Goal: Transaction & Acquisition: Download file/media

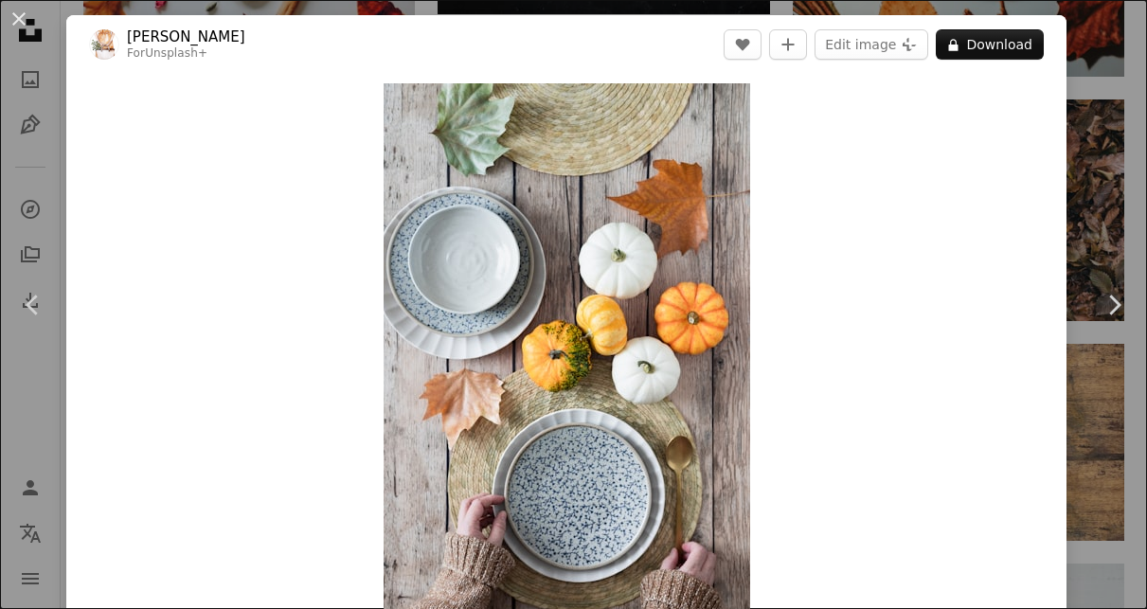
scroll to position [1599, 0]
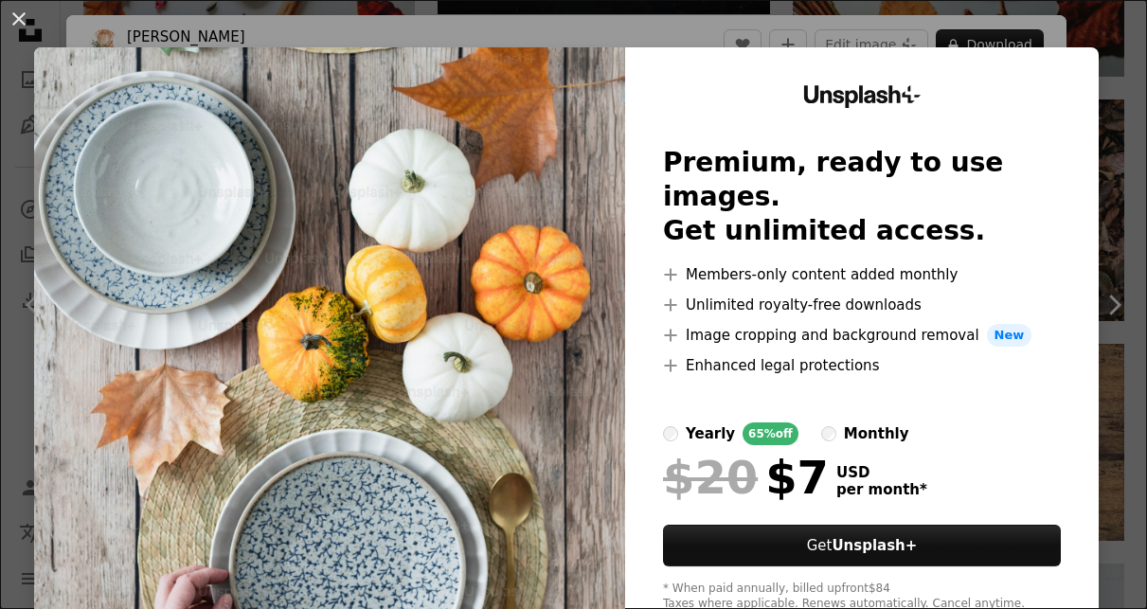
click at [927, 30] on div "An X shape Unsplash+ Premium, ready to use images. Get unlimited access. A plus…" at bounding box center [573, 304] width 1147 height 609
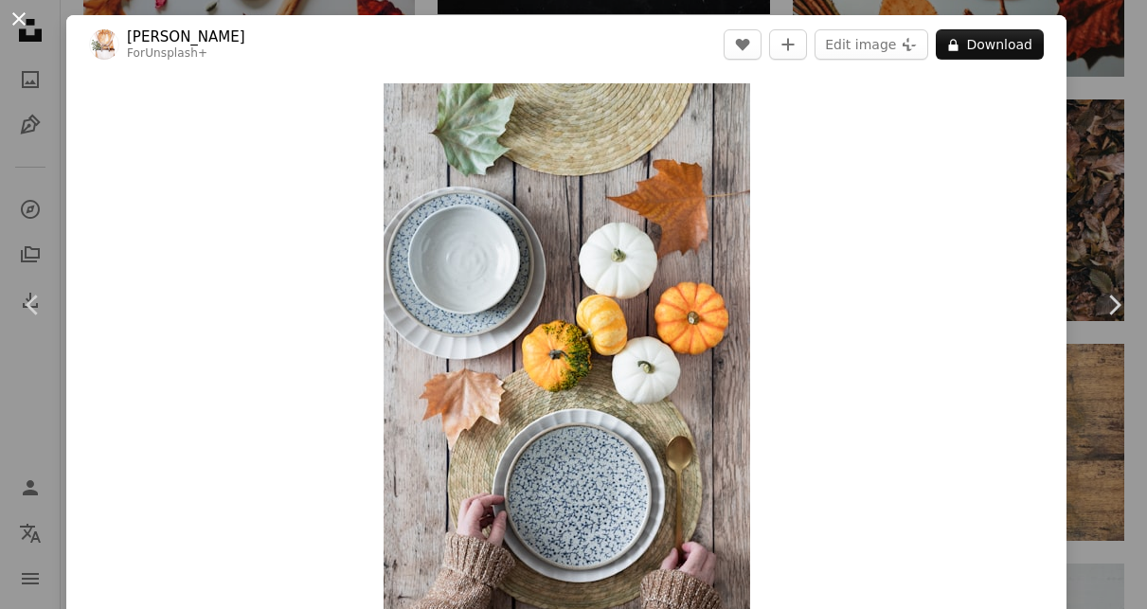
click at [25, 28] on button "An X shape" at bounding box center [19, 19] width 23 height 23
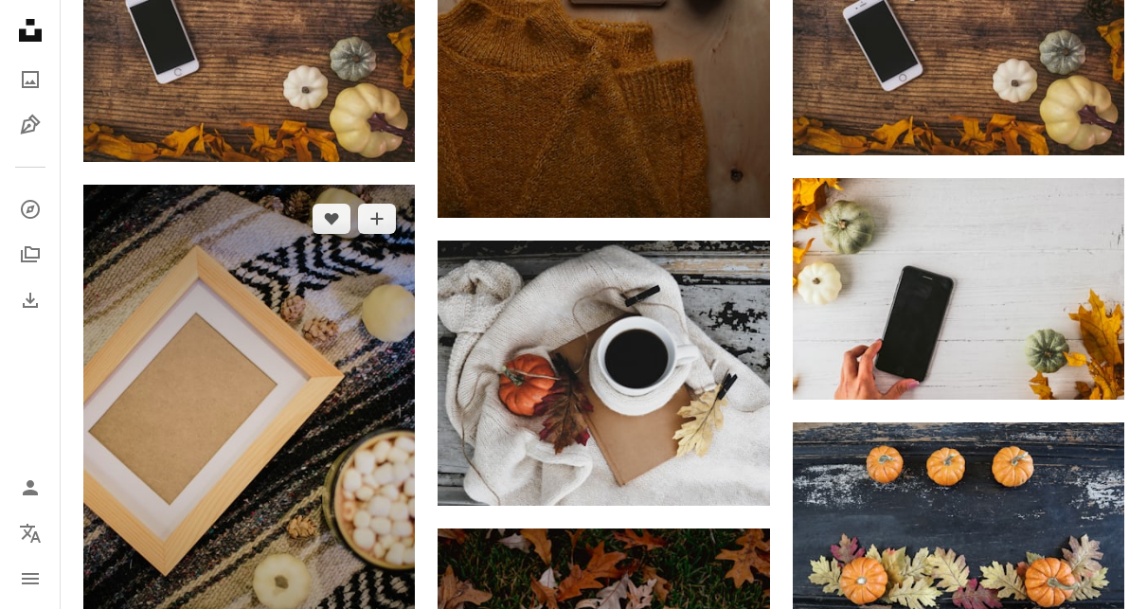
scroll to position [3015, 0]
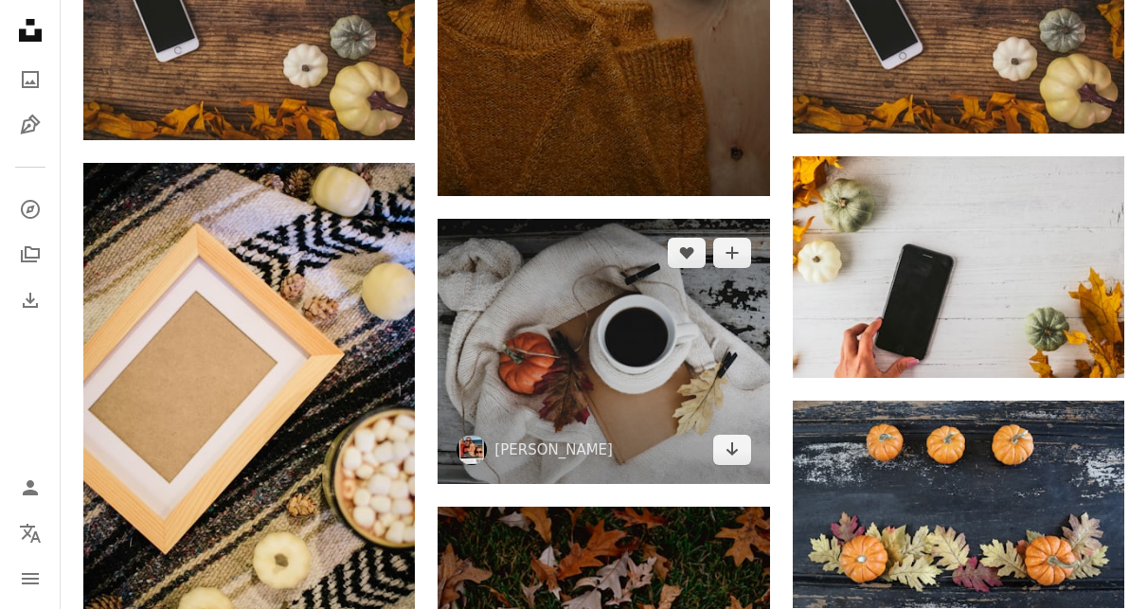
click at [646, 348] on img at bounding box center [602, 351] width 331 height 265
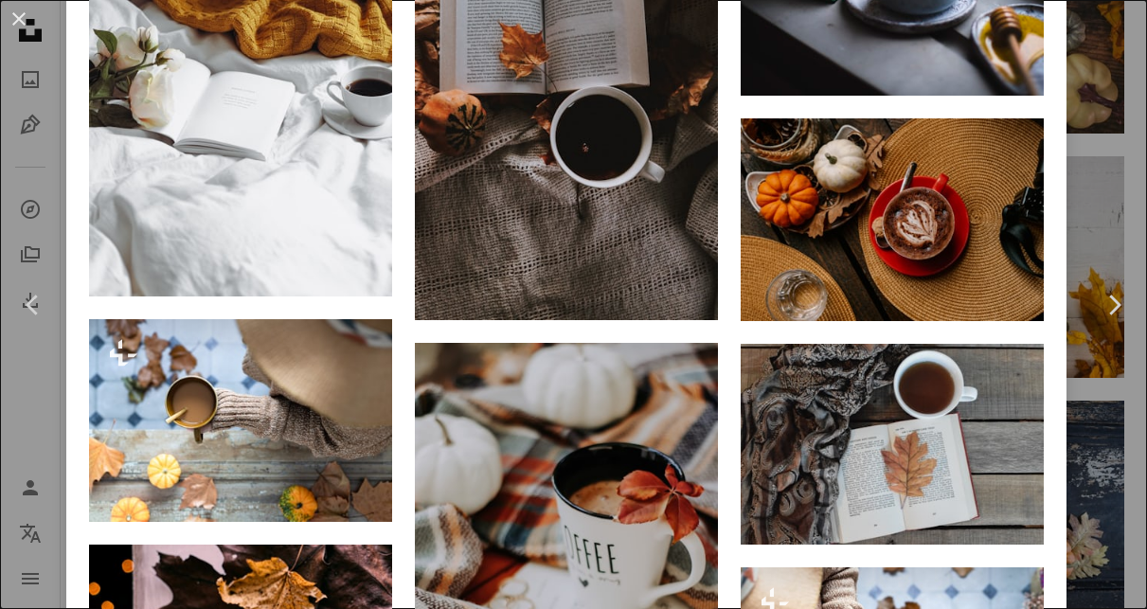
scroll to position [2441, 0]
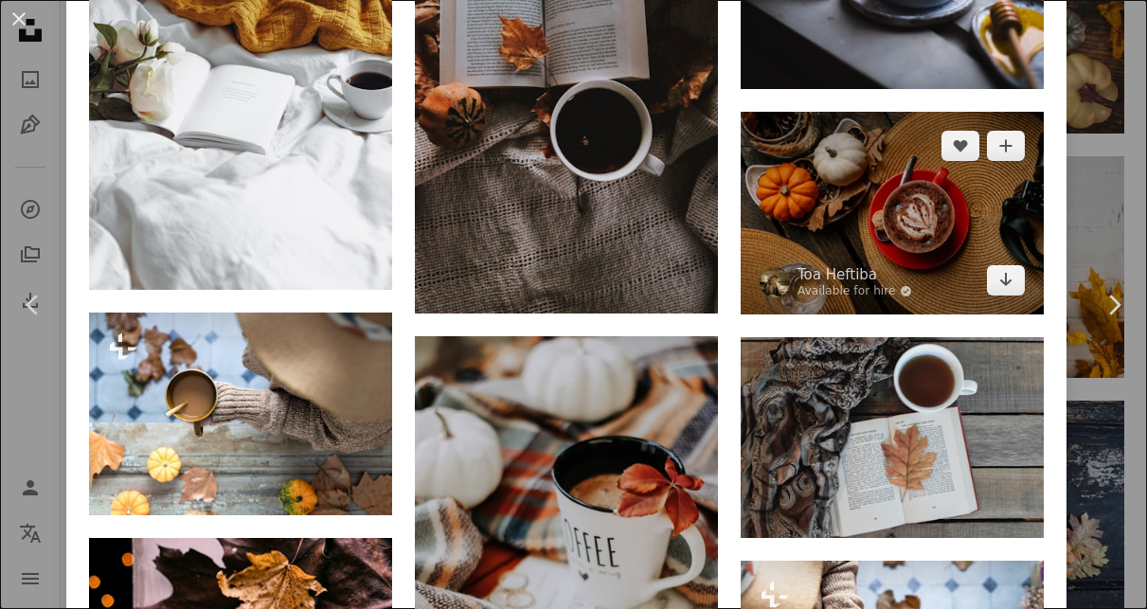
click at [875, 202] on img at bounding box center [891, 213] width 303 height 203
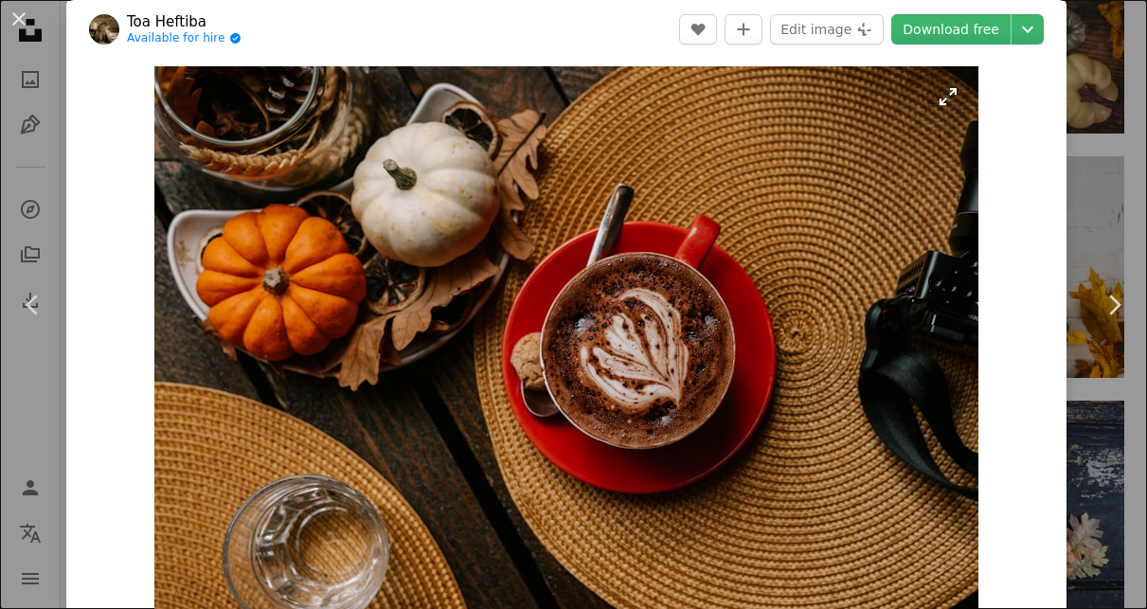
scroll to position [26, 0]
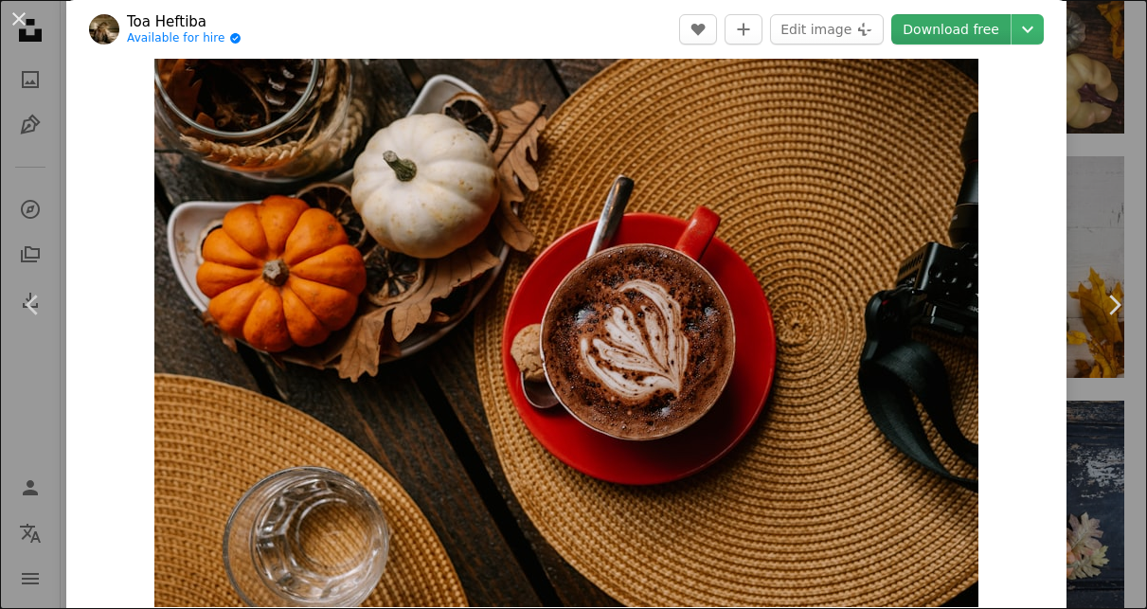
click at [972, 39] on link "Download free" at bounding box center [950, 29] width 119 height 30
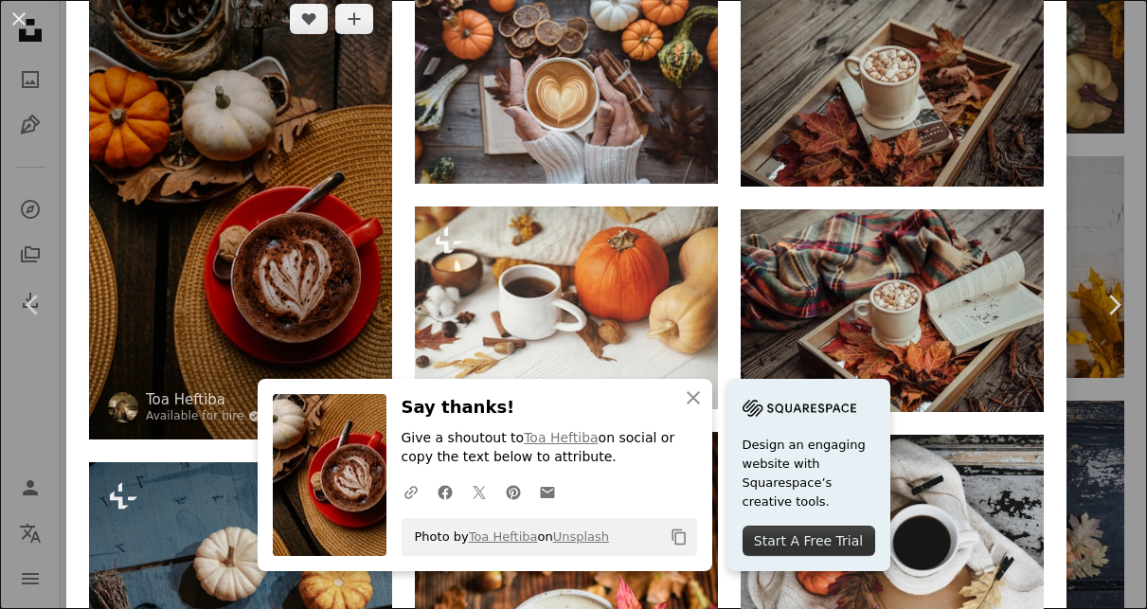
scroll to position [1338, 0]
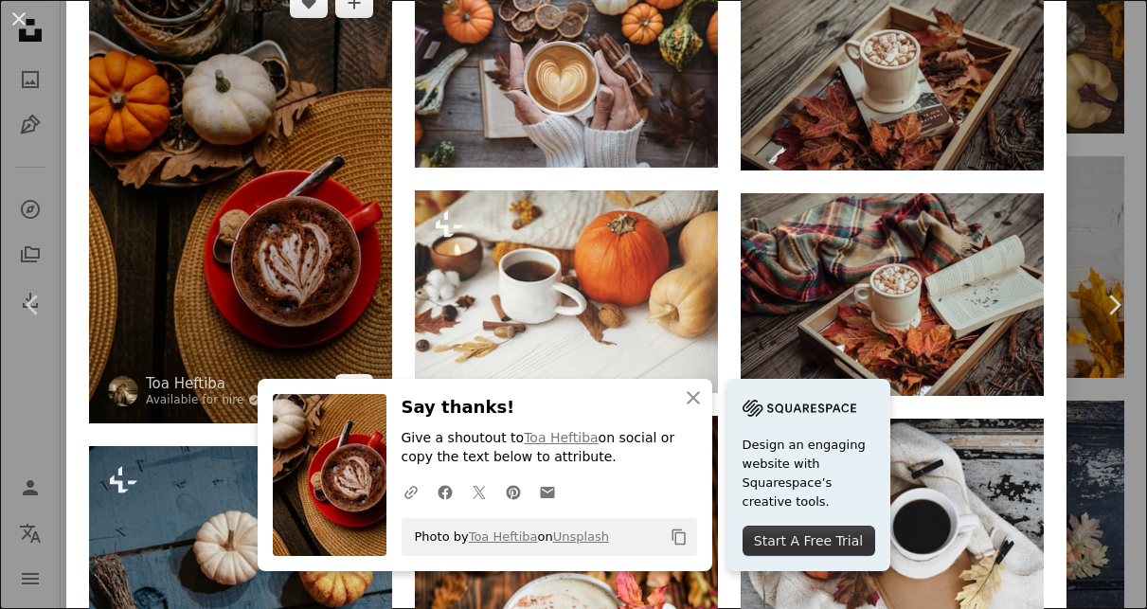
click at [259, 210] on img at bounding box center [240, 196] width 303 height 455
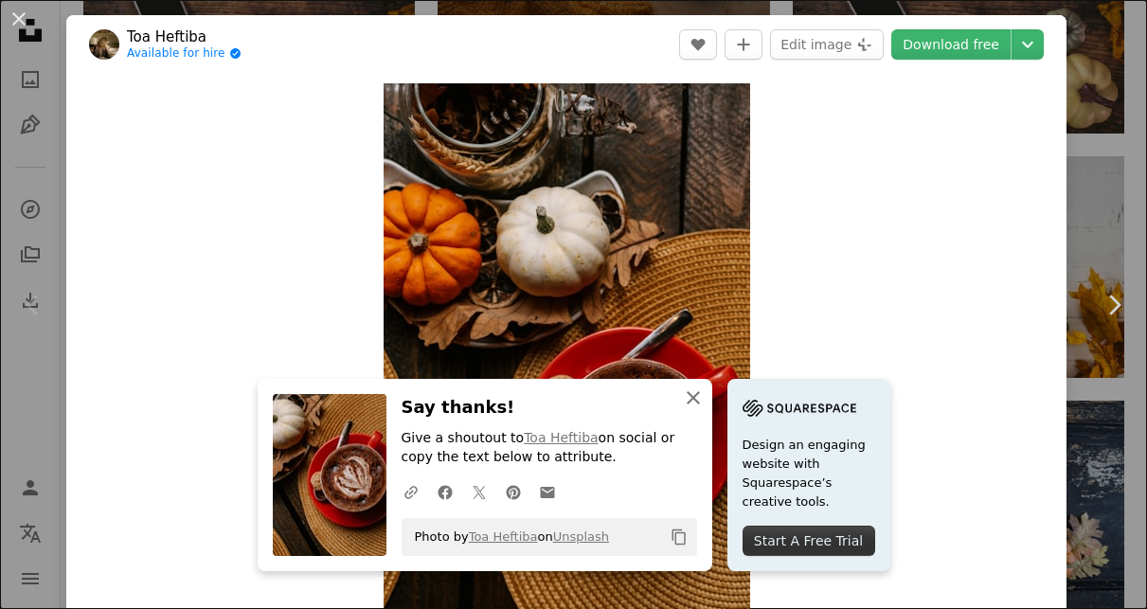
click at [691, 398] on icon "An X shape" at bounding box center [693, 397] width 23 height 23
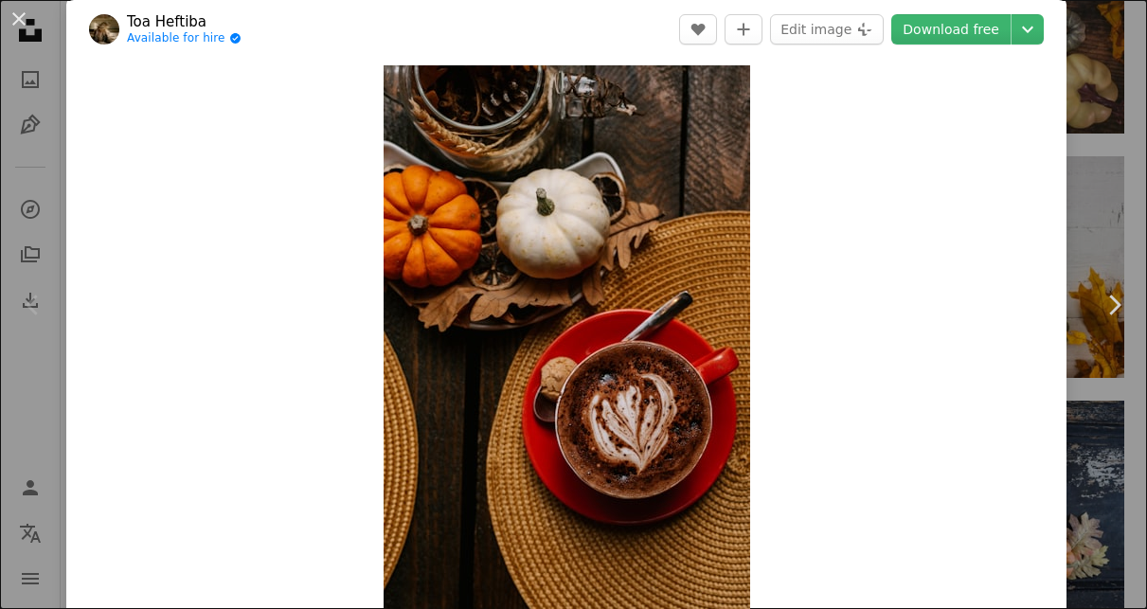
scroll to position [7, 0]
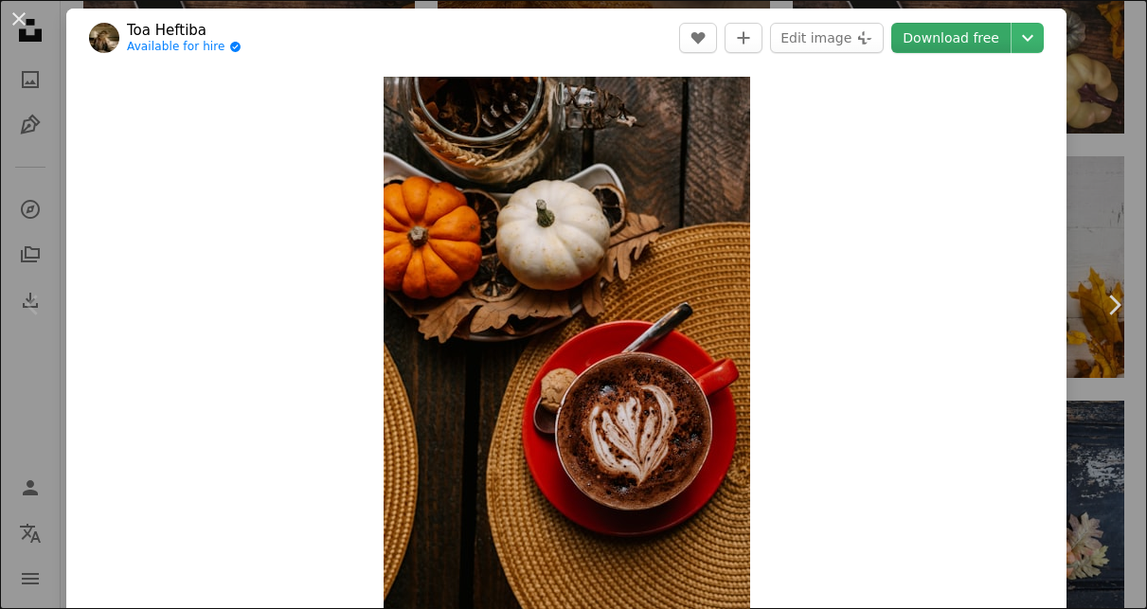
click at [987, 45] on link "Download free" at bounding box center [950, 38] width 119 height 30
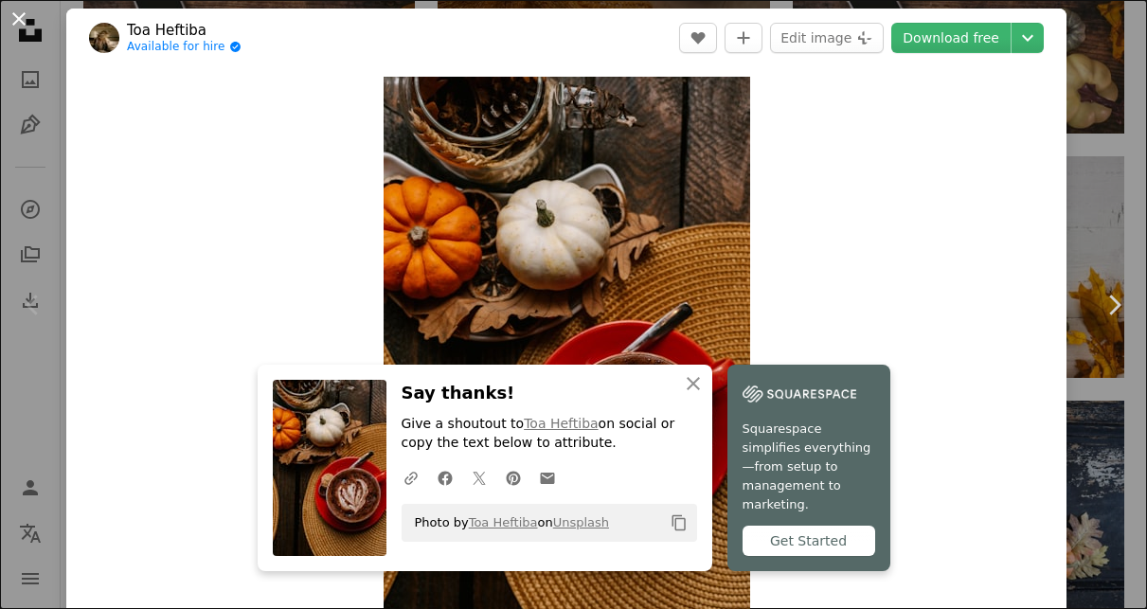
click at [20, 20] on button "An X shape" at bounding box center [19, 19] width 23 height 23
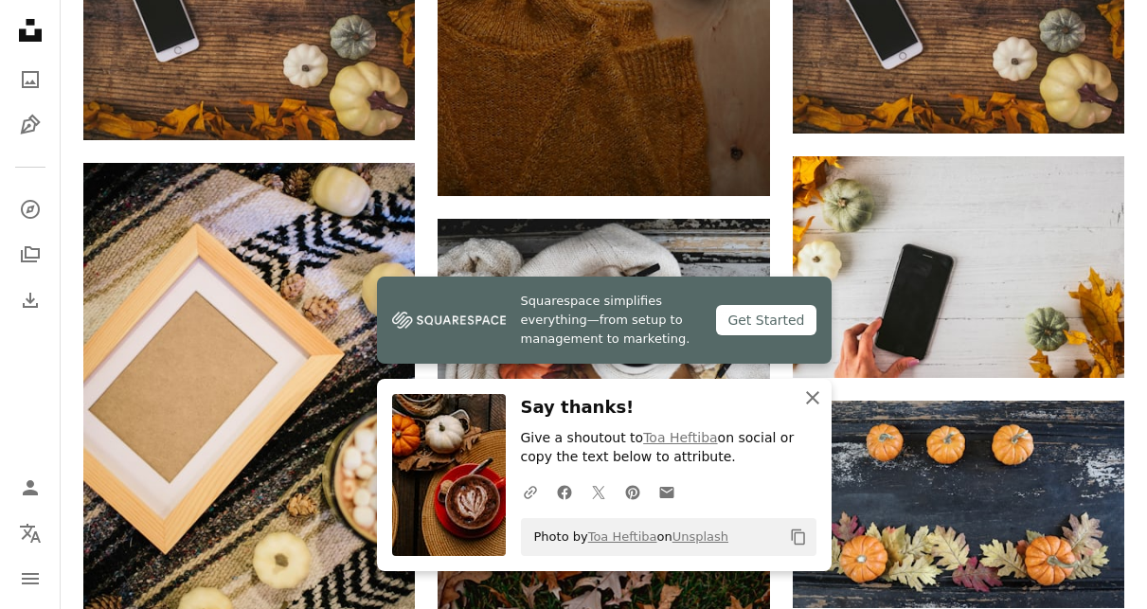
click at [813, 396] on icon "An X shape" at bounding box center [812, 397] width 23 height 23
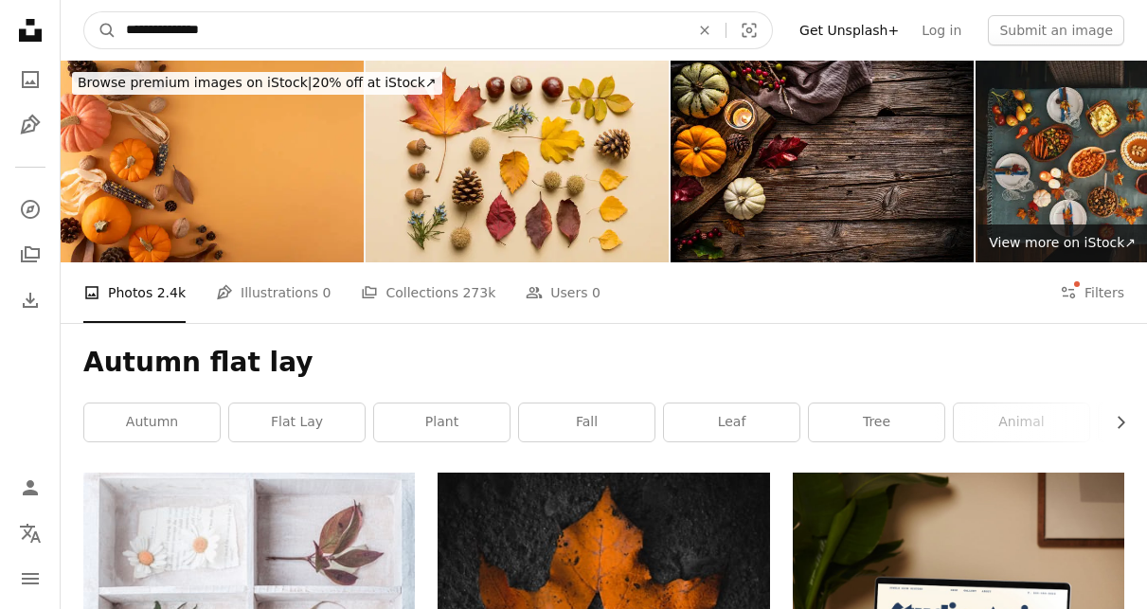
drag, startPoint x: 171, startPoint y: 30, endPoint x: 54, endPoint y: 21, distance: 117.8
type input "**********"
click at [100, 30] on button "A magnifying glass" at bounding box center [100, 30] width 32 height 36
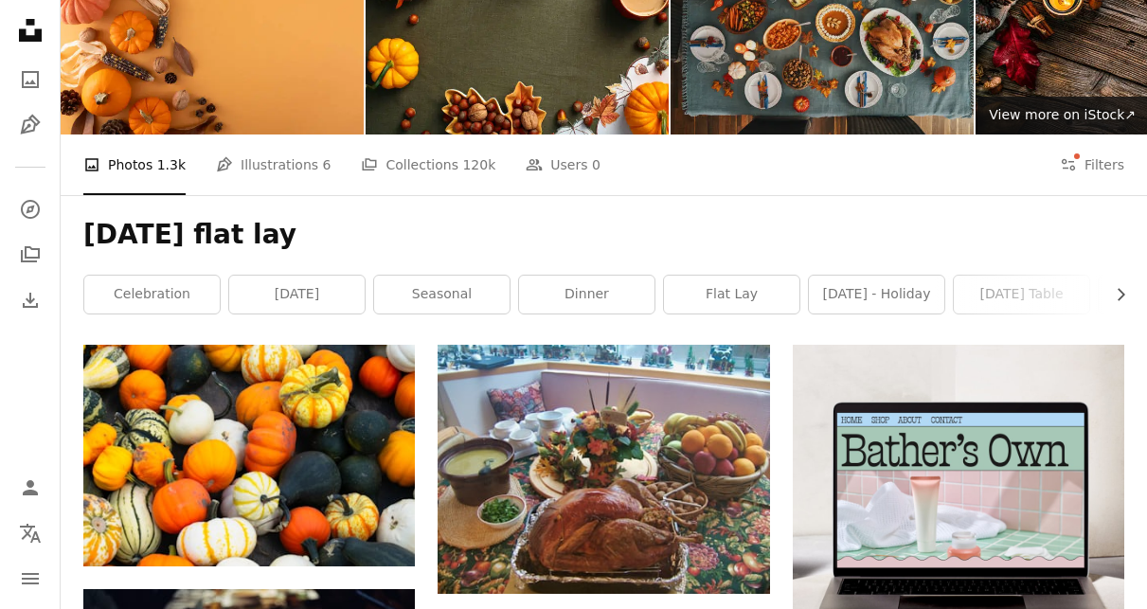
scroll to position [86, 0]
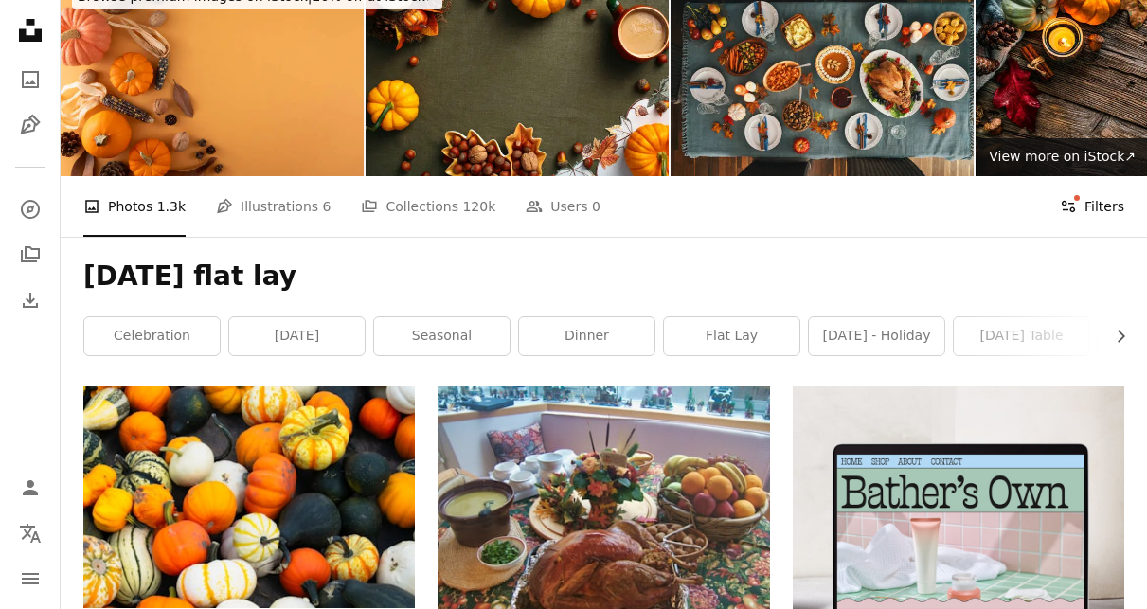
click at [1094, 209] on button "Filters Filters" at bounding box center [1092, 206] width 64 height 61
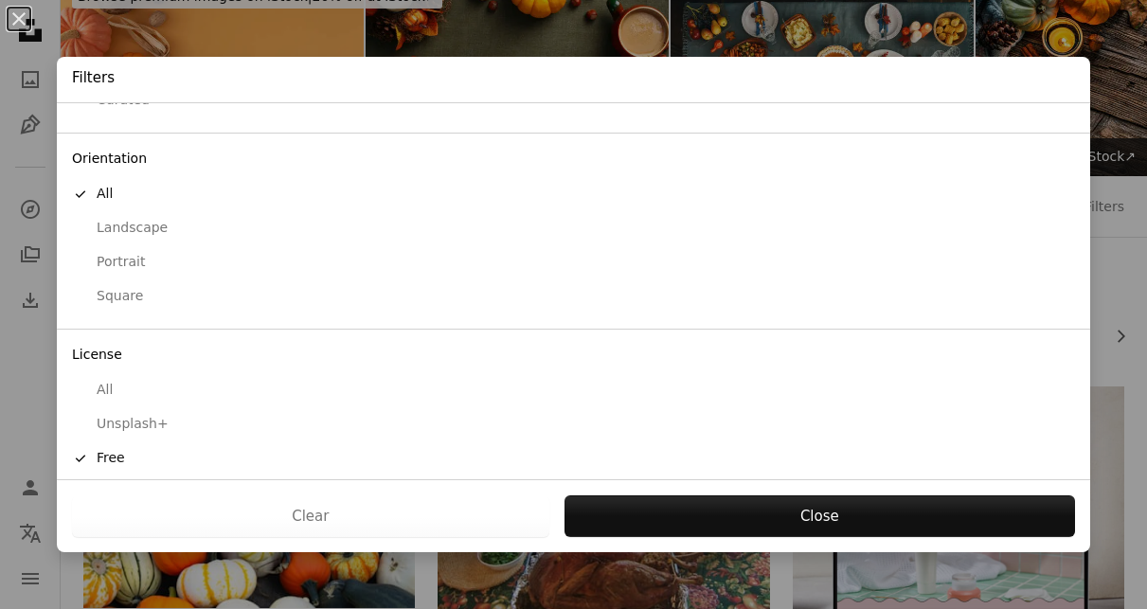
scroll to position [131, 0]
click at [121, 254] on div "Portrait" at bounding box center [573, 263] width 1003 height 19
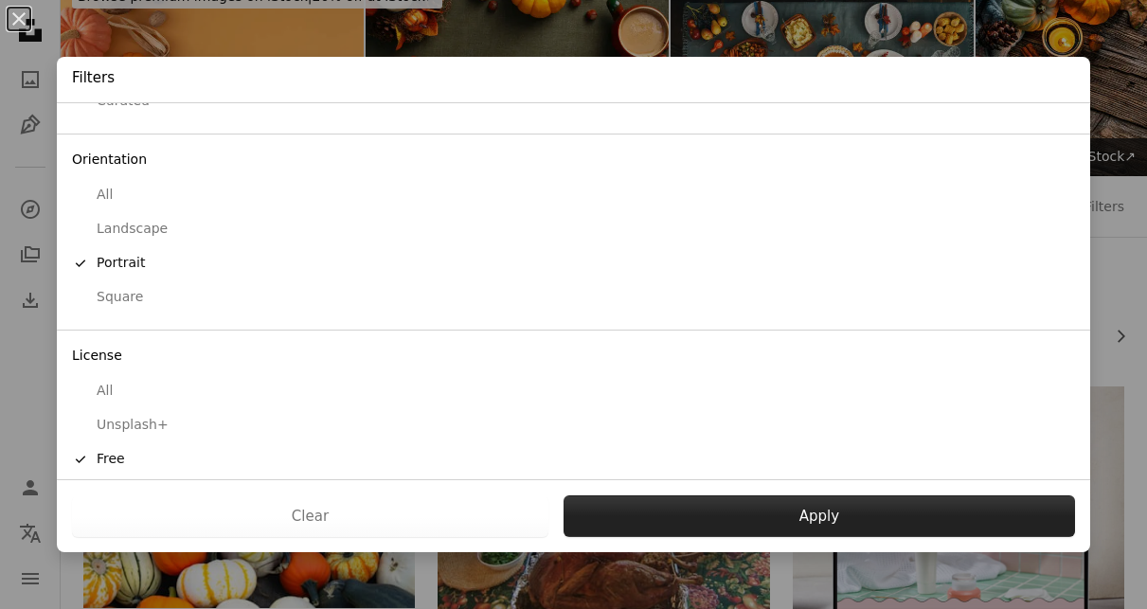
click at [735, 521] on button "Apply" at bounding box center [818, 516] width 511 height 42
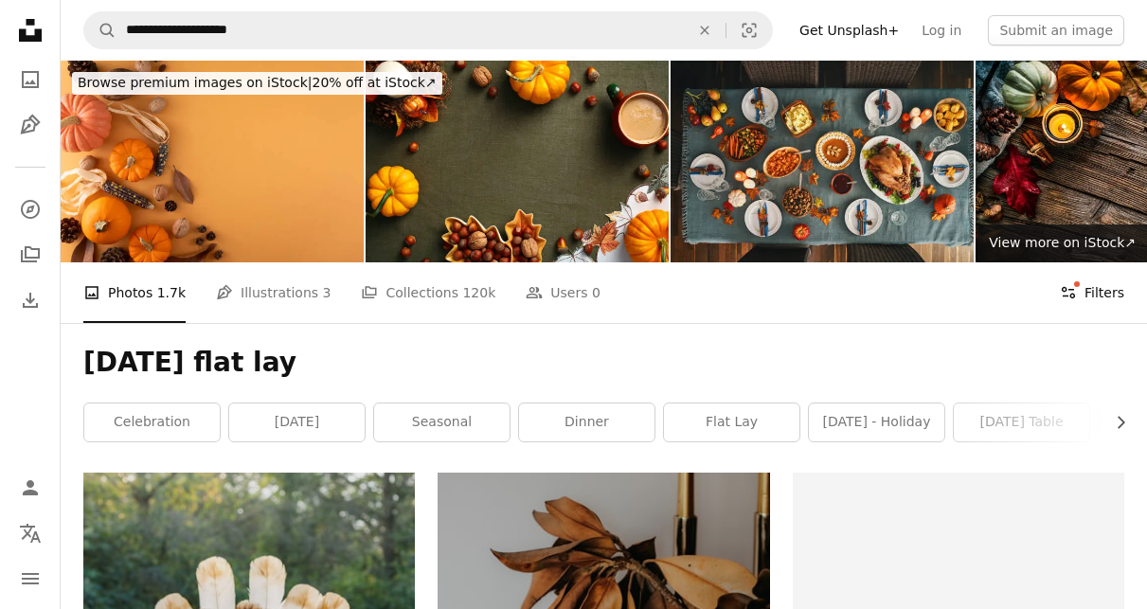
click at [1093, 287] on button "Filters Filters" at bounding box center [1092, 292] width 64 height 61
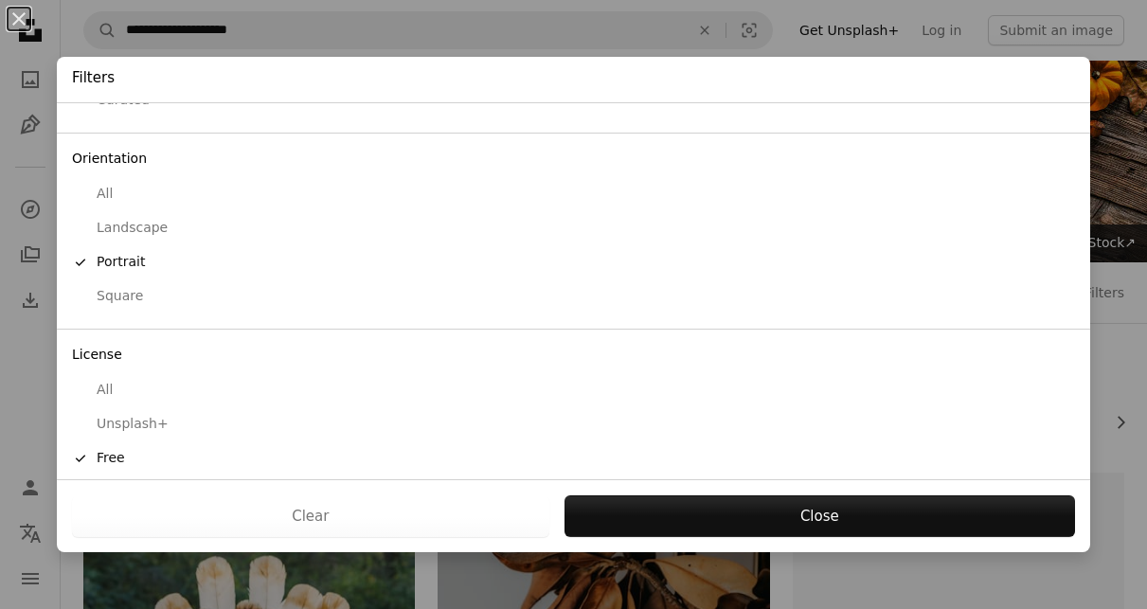
scroll to position [131, 0]
click at [95, 198] on div "All" at bounding box center [573, 195] width 1003 height 19
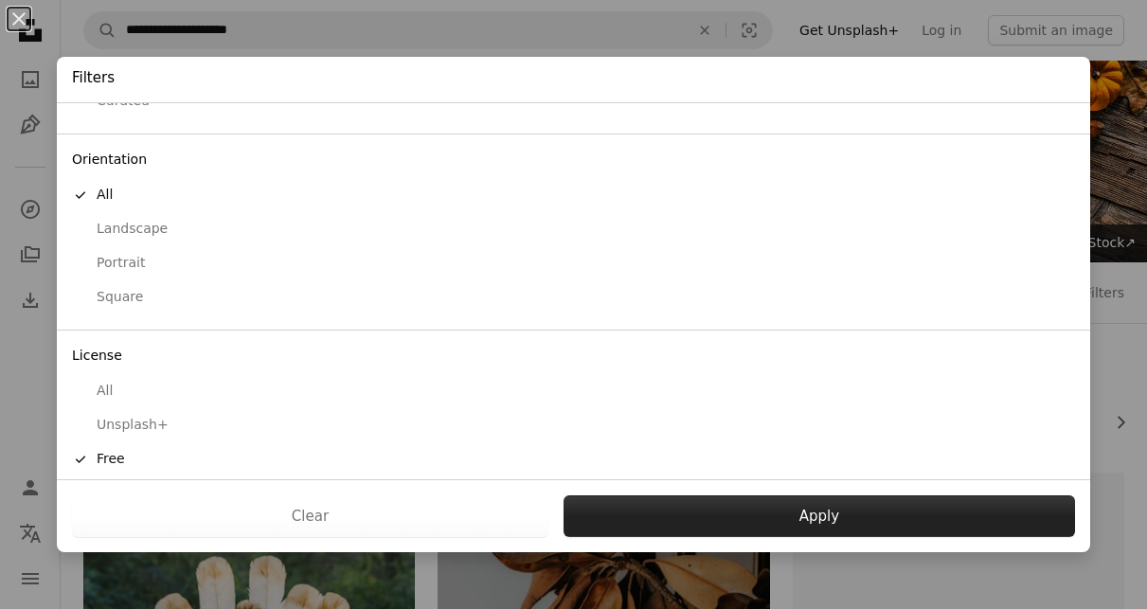
click at [675, 508] on button "Apply" at bounding box center [818, 516] width 511 height 42
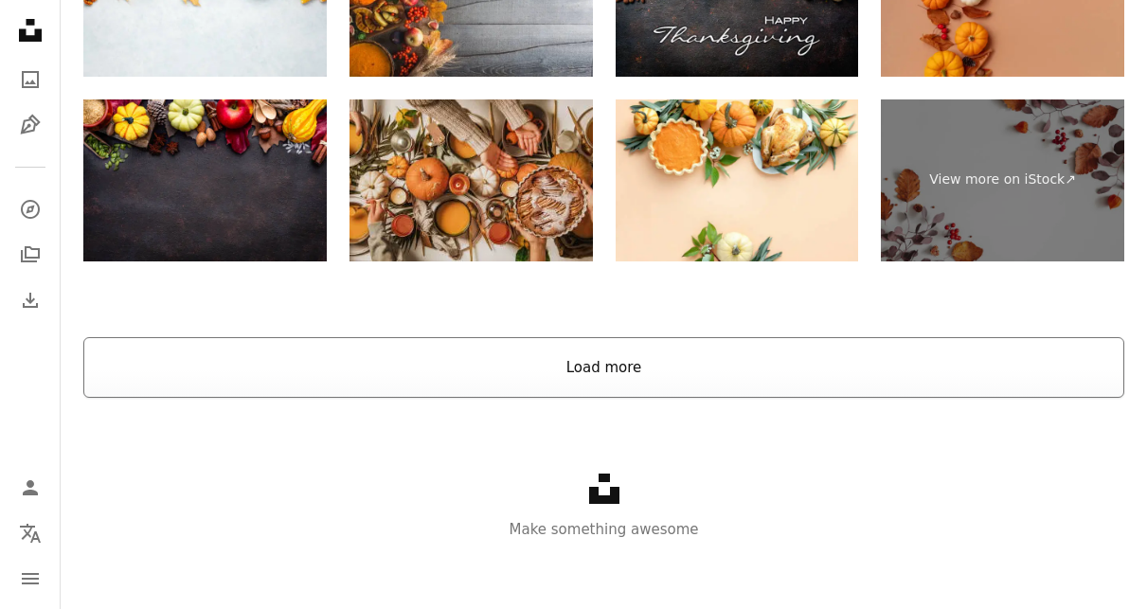
click at [444, 358] on button "Load more" at bounding box center [603, 367] width 1041 height 61
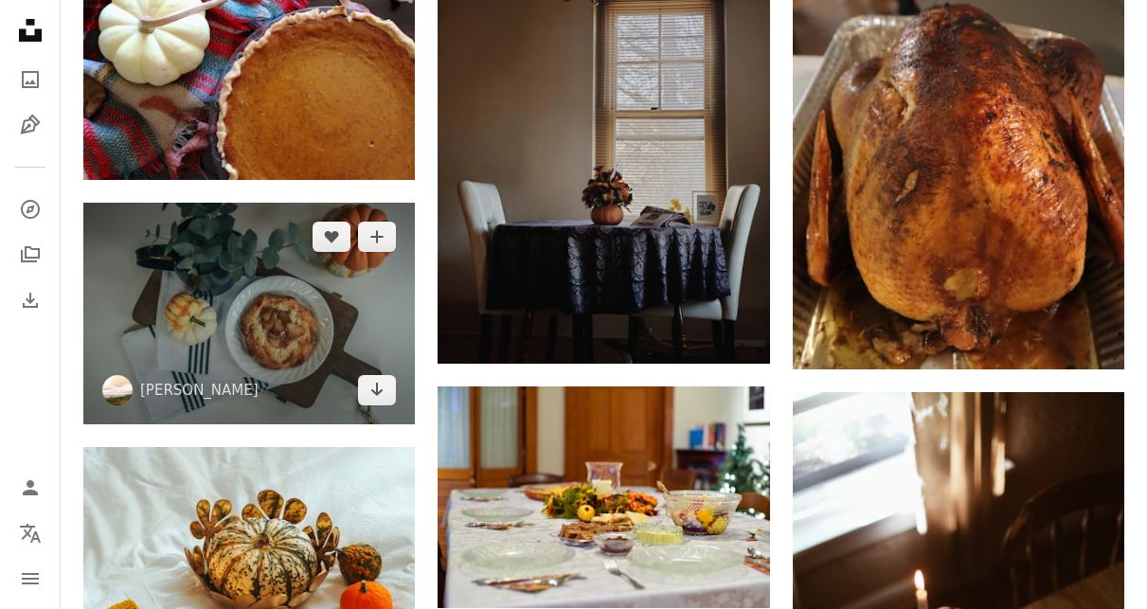
scroll to position [5476, 0]
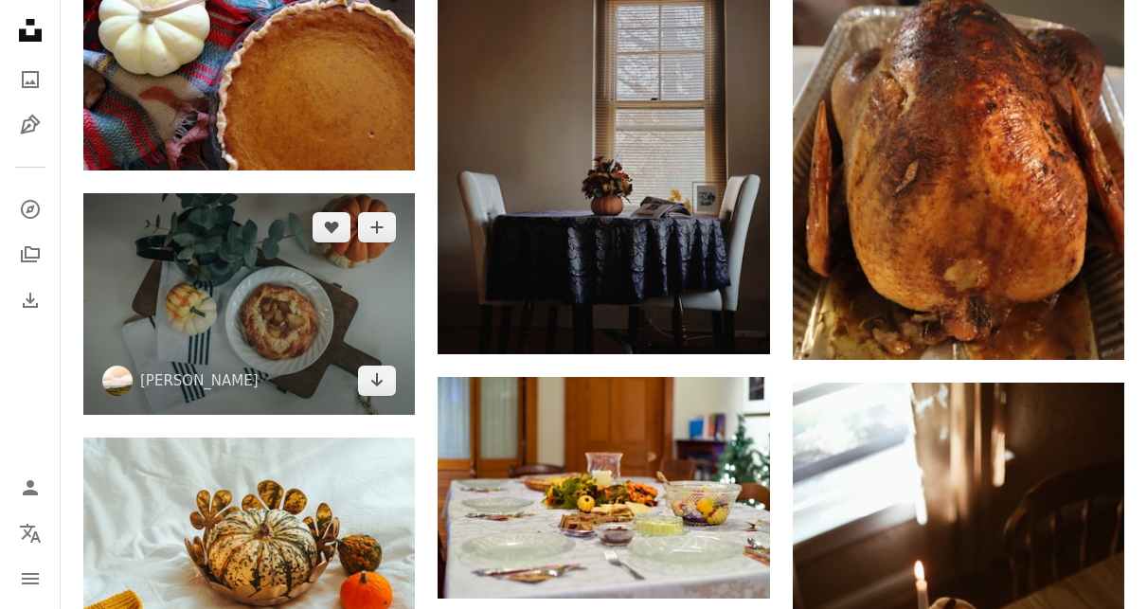
click at [126, 283] on img at bounding box center [248, 304] width 331 height 222
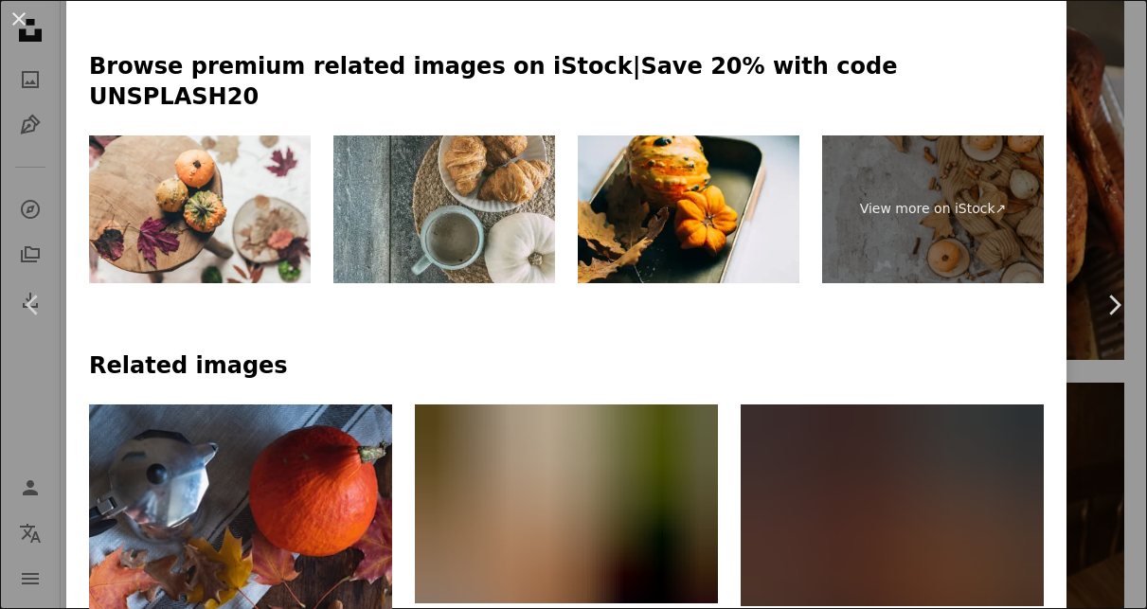
scroll to position [922, 0]
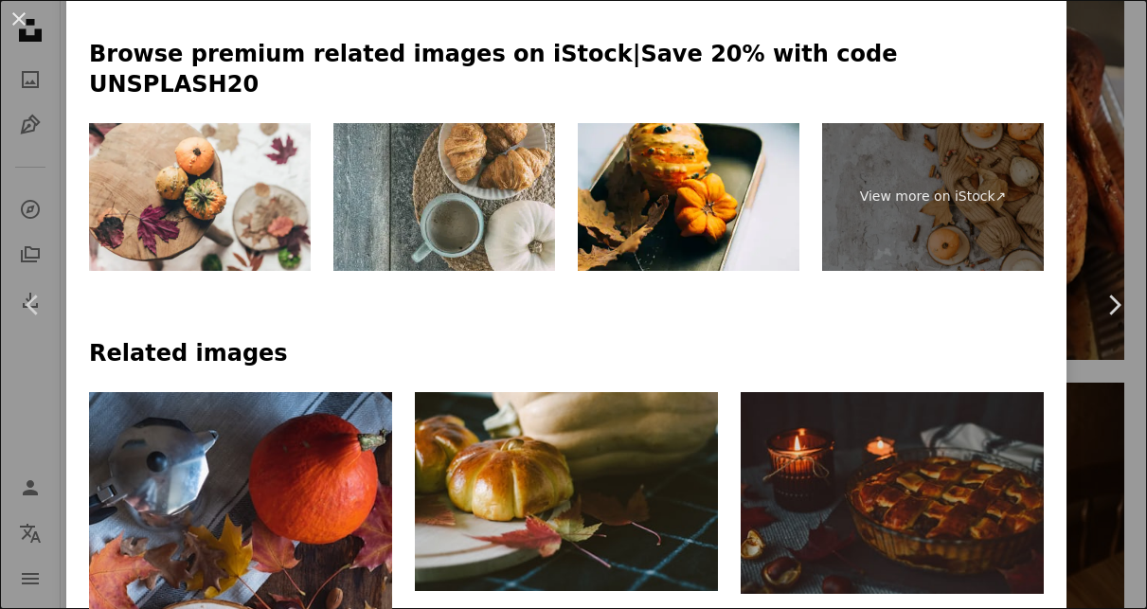
click at [15, 20] on button "An X shape" at bounding box center [19, 19] width 23 height 23
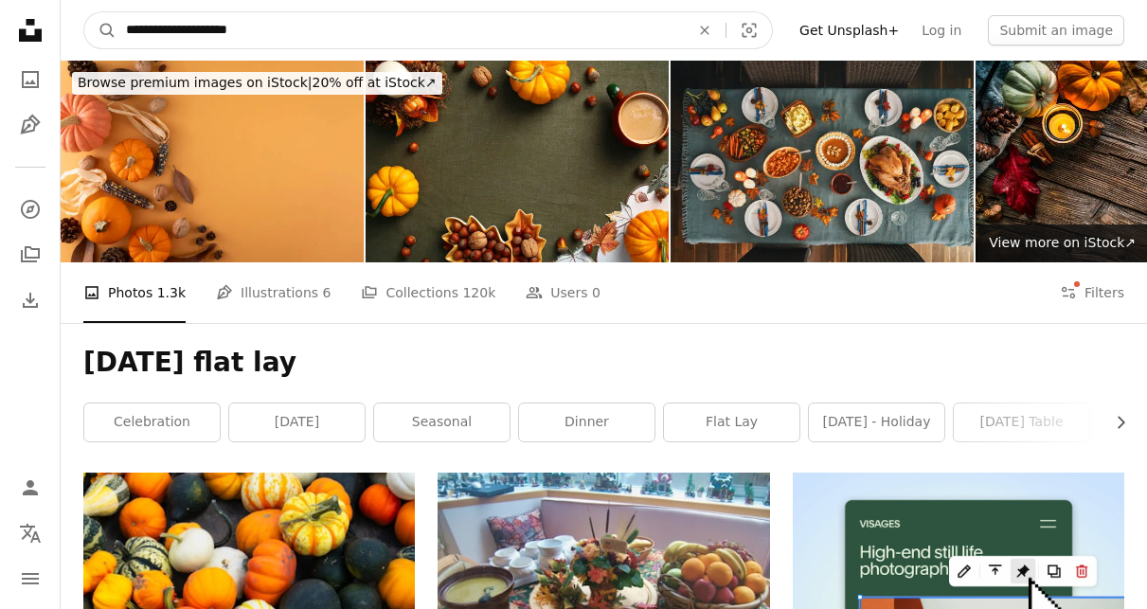
drag, startPoint x: 252, startPoint y: 32, endPoint x: 208, endPoint y: 31, distance: 43.6
click at [208, 31] on input "**********" at bounding box center [399, 30] width 567 height 36
type input "**********"
click at [100, 30] on button "A magnifying glass" at bounding box center [100, 30] width 32 height 36
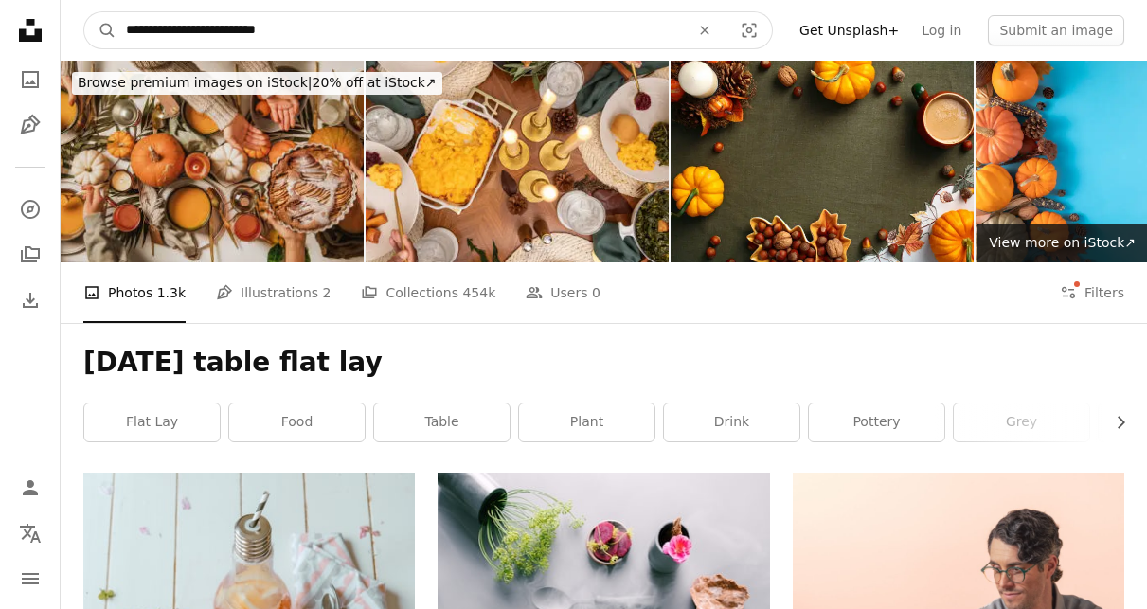
drag, startPoint x: 238, startPoint y: 29, endPoint x: 203, endPoint y: 29, distance: 35.0
click at [203, 29] on input "**********" at bounding box center [399, 30] width 567 height 36
type input "**********"
click at [100, 30] on button "A magnifying glass" at bounding box center [100, 30] width 32 height 36
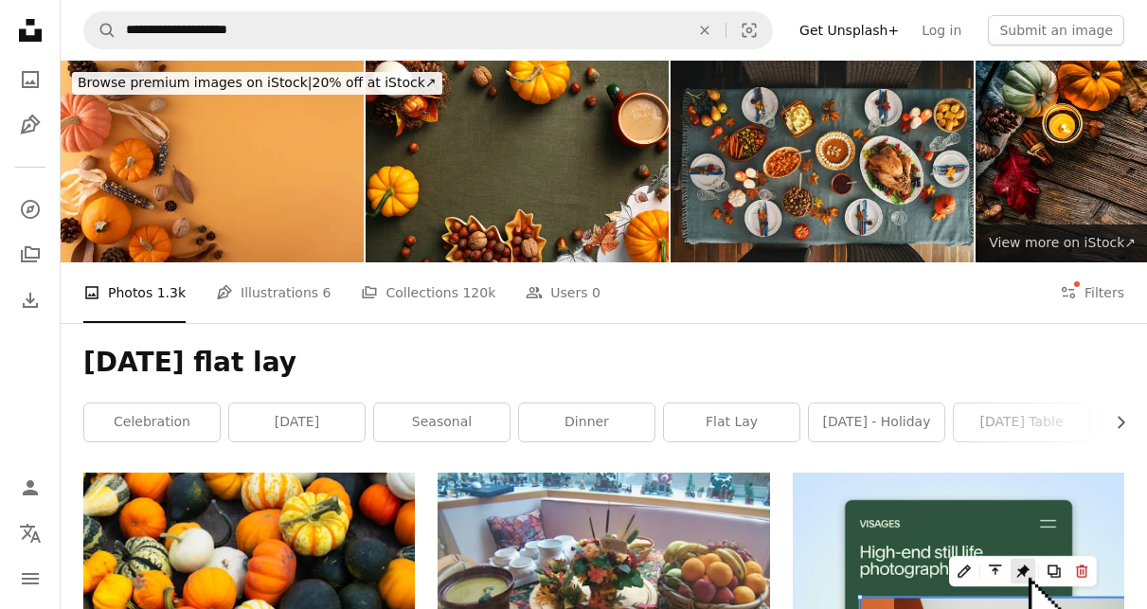
click at [1023, 245] on span "View more on iStock ↗" at bounding box center [1062, 242] width 147 height 15
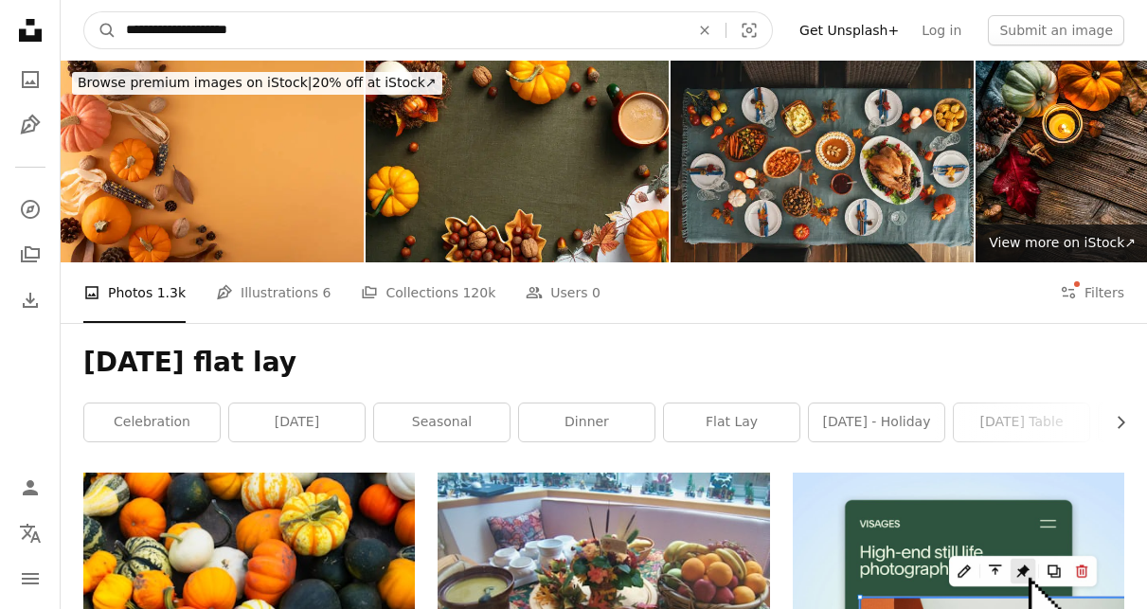
click at [320, 24] on input "**********" at bounding box center [399, 30] width 567 height 36
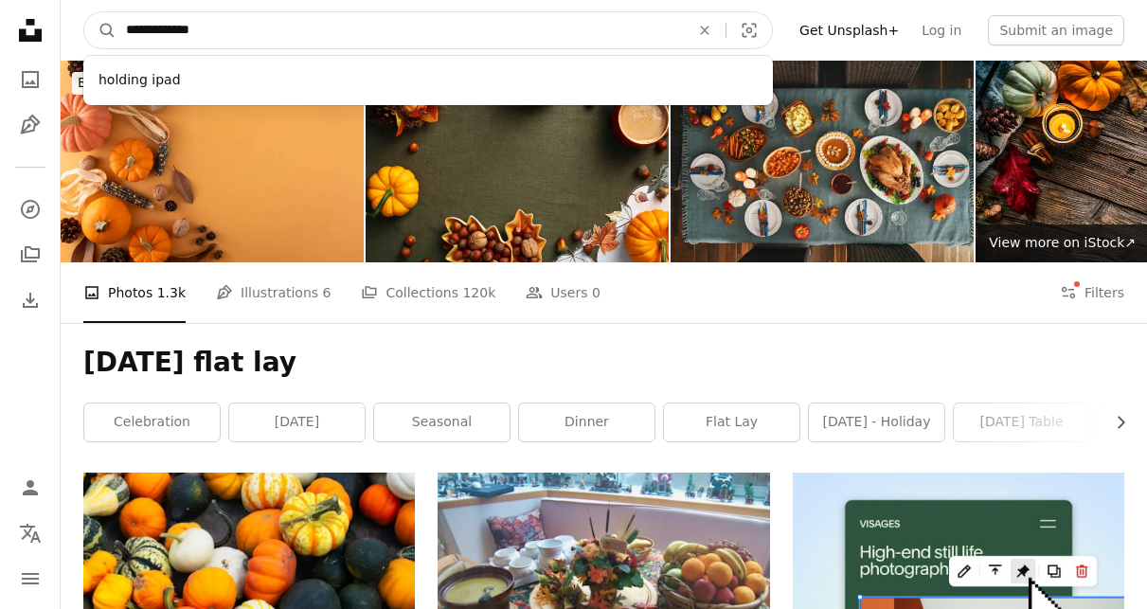
type input "**********"
click at [100, 30] on button "A magnifying glass" at bounding box center [100, 30] width 32 height 36
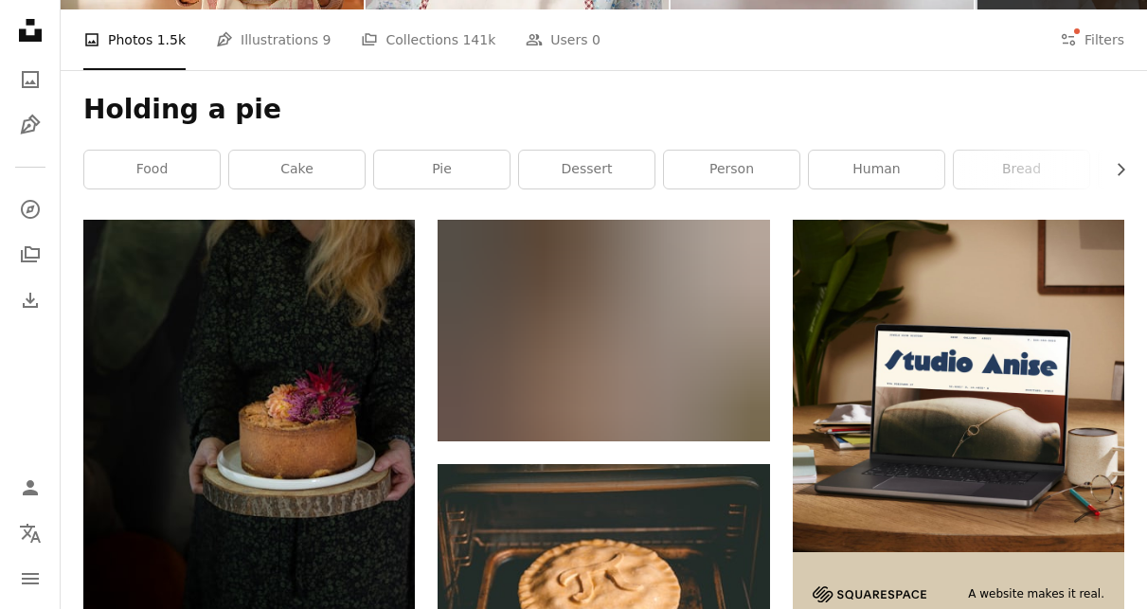
scroll to position [260, 0]
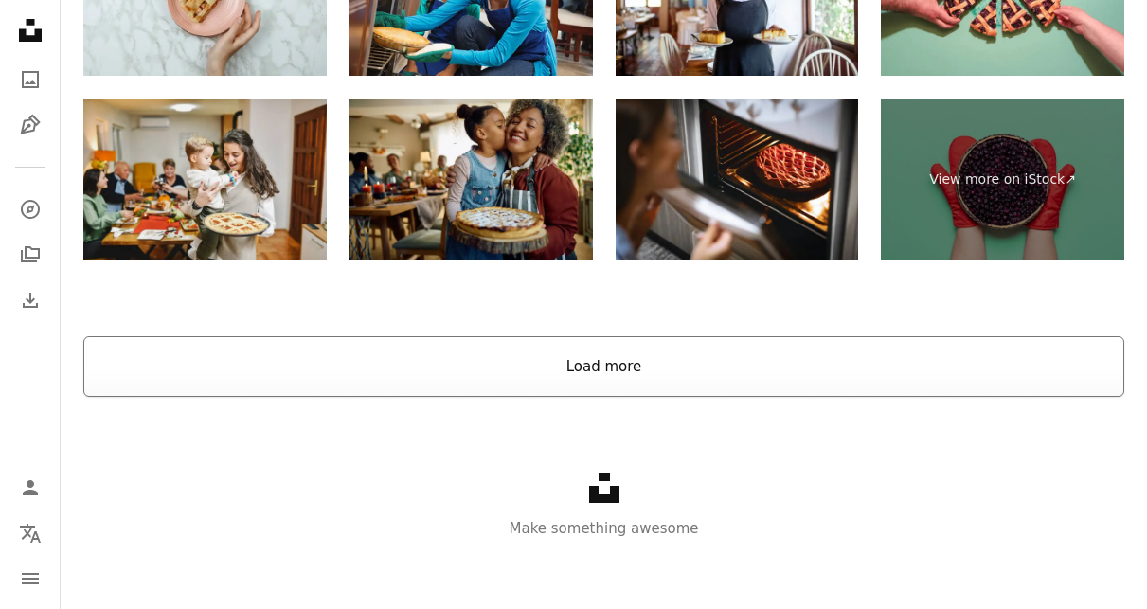
click at [531, 353] on button "Load more" at bounding box center [603, 366] width 1041 height 61
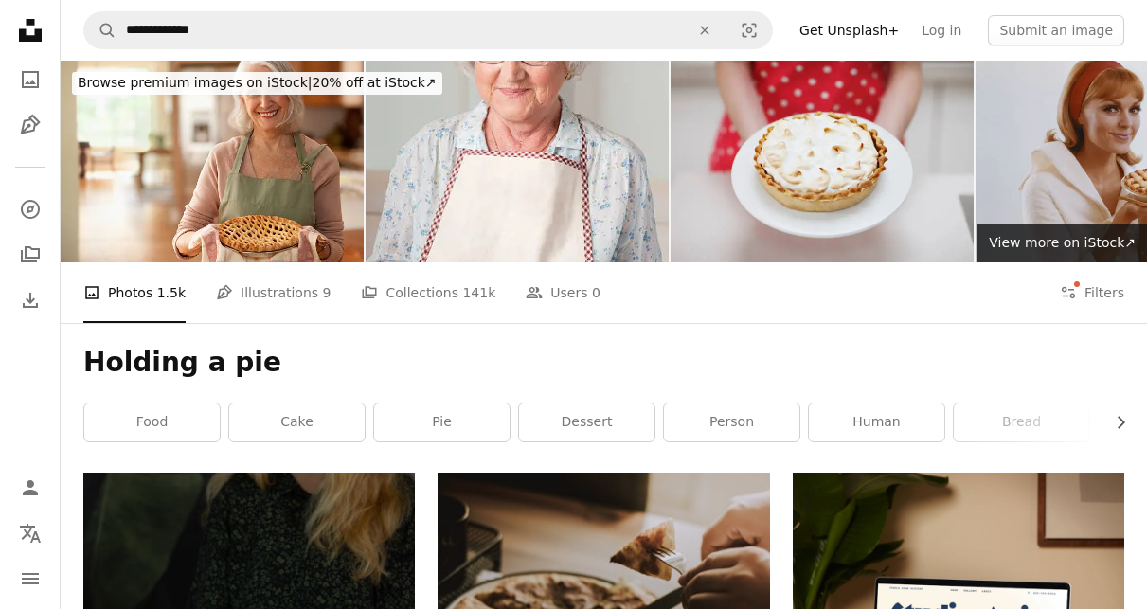
scroll to position [0, 0]
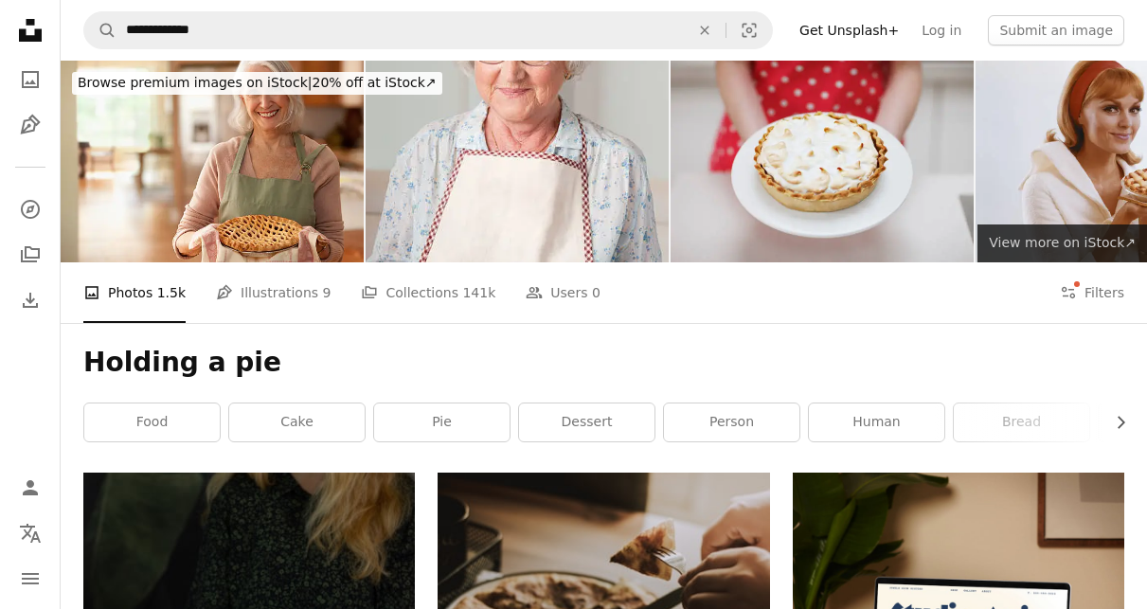
click at [1081, 240] on span "View more on iStock ↗" at bounding box center [1062, 242] width 147 height 15
